Goal: Task Accomplishment & Management: Complete application form

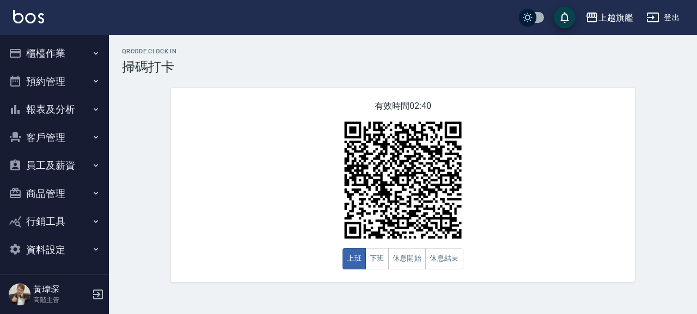
scroll to position [2, 0]
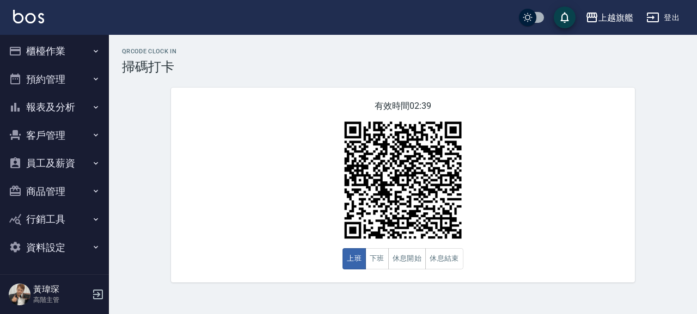
click at [56, 161] on button "員工及薪資" at bounding box center [54, 163] width 100 height 28
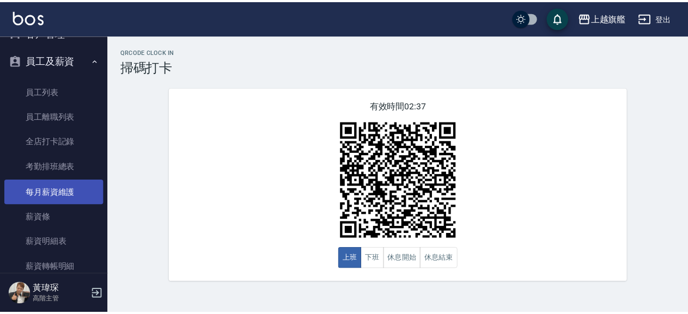
scroll to position [126, 0]
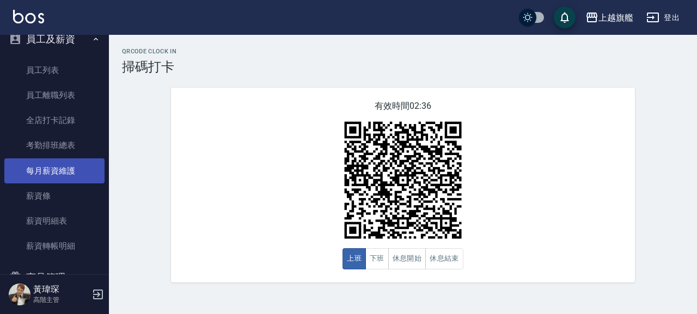
click at [68, 177] on link "每月薪資維護" at bounding box center [54, 170] width 100 height 25
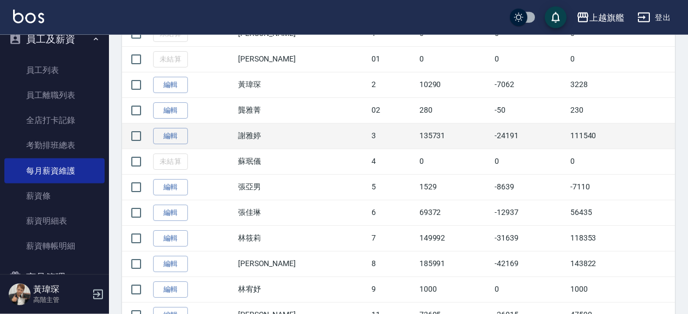
scroll to position [294, 0]
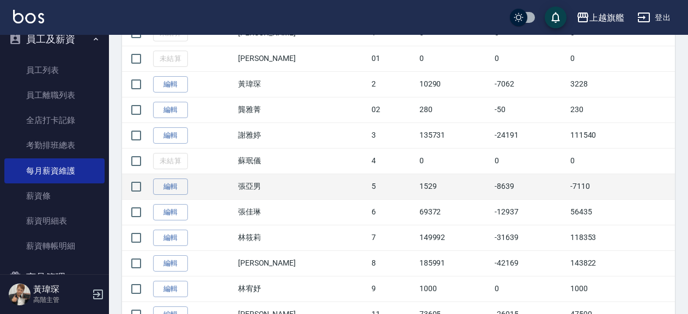
click at [567, 187] on td "-7110" at bounding box center [620, 187] width 107 height 26
click at [172, 190] on link "編輯" at bounding box center [170, 187] width 35 height 17
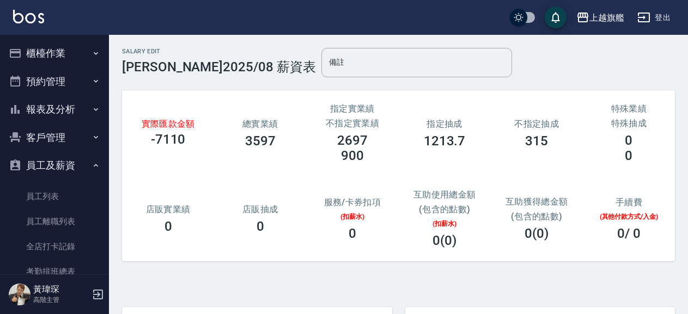
click at [69, 51] on button "櫃檯作業" at bounding box center [54, 53] width 100 height 28
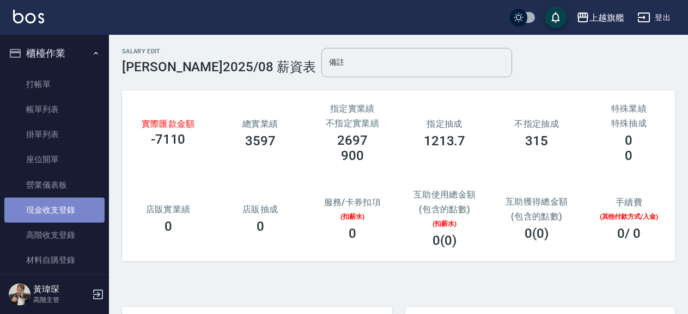
click at [76, 211] on link "現金收支登錄" at bounding box center [54, 210] width 100 height 25
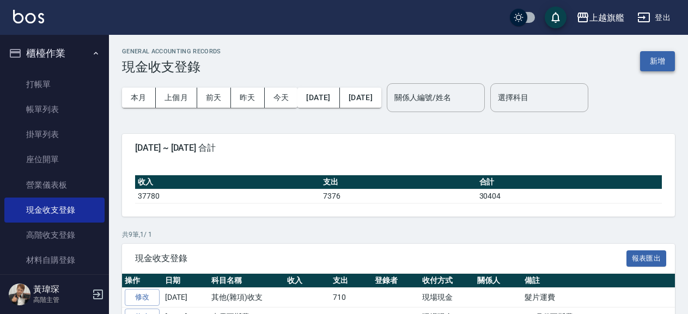
click at [658, 59] on button "新增" at bounding box center [657, 61] width 35 height 20
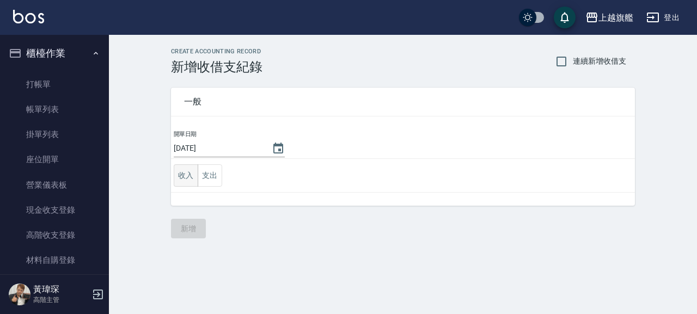
click at [188, 181] on button "收入" at bounding box center [186, 175] width 25 height 22
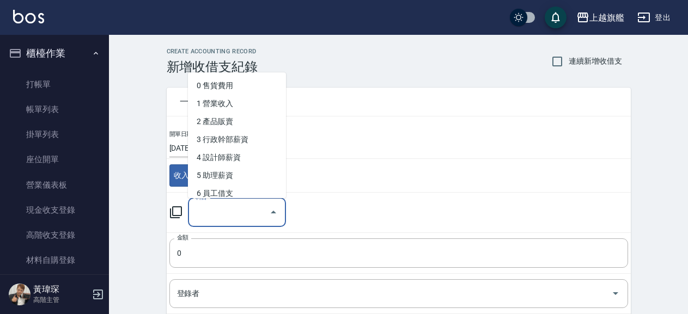
click at [253, 211] on input "科目" at bounding box center [229, 212] width 72 height 19
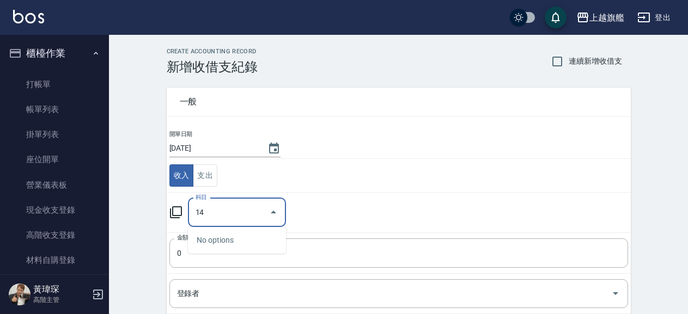
type input "1"
type input "x"
click at [228, 236] on li "9 勞健保勞退費" at bounding box center [237, 240] width 98 height 18
type input "9 勞健保勞退費"
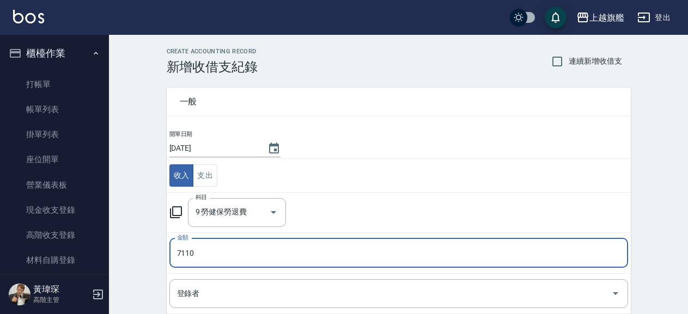
type input "7110"
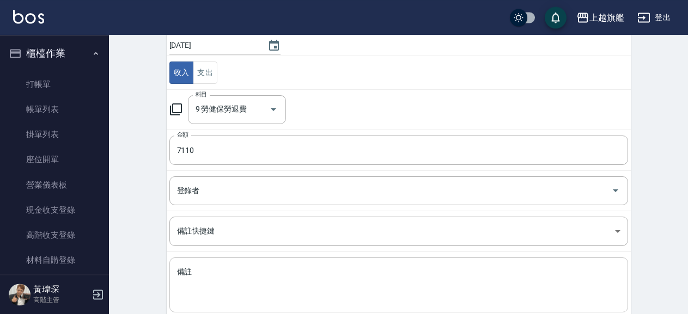
scroll to position [167, 0]
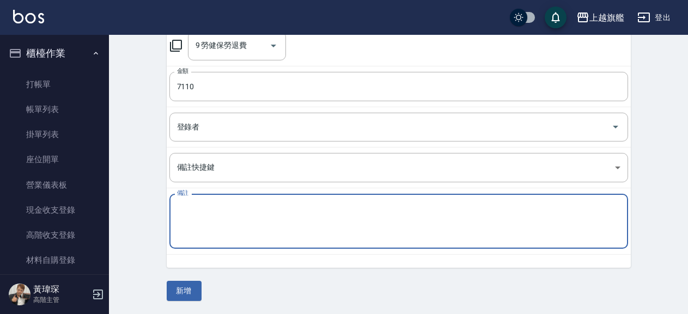
click at [210, 221] on textarea "備註" at bounding box center [398, 221] width 443 height 37
type textarea "a"
type textarea "摩卡"
click at [173, 294] on button "新增" at bounding box center [184, 291] width 35 height 20
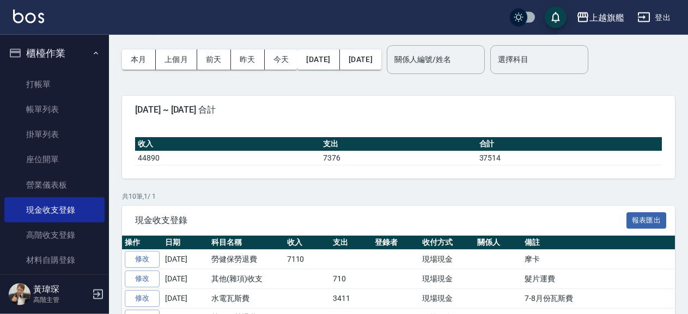
scroll to position [118, 0]
